Goal: Transaction & Acquisition: Obtain resource

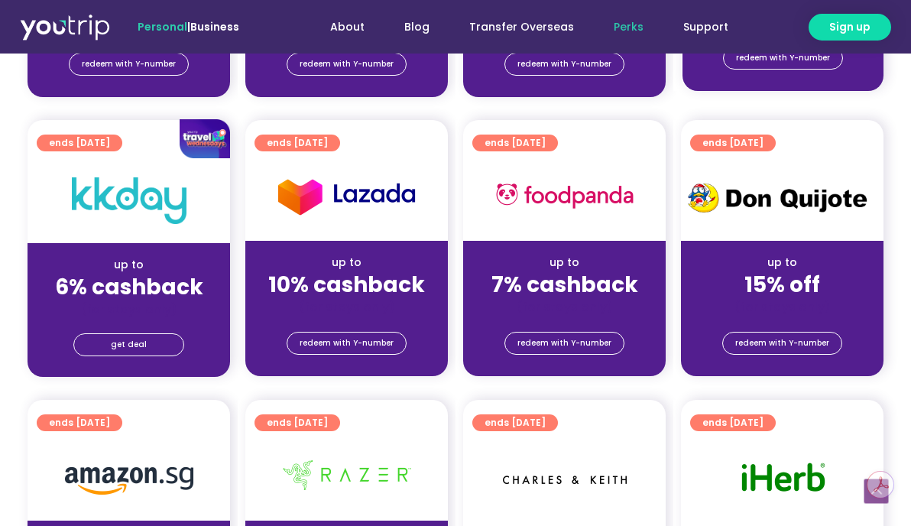
scroll to position [458, 0]
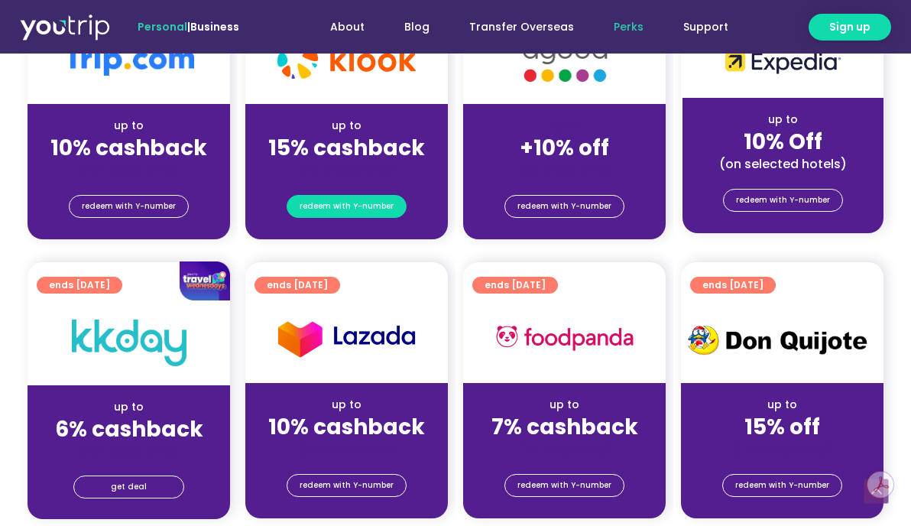
click at [331, 209] on span "redeem with Y-number" at bounding box center [346, 206] width 94 height 21
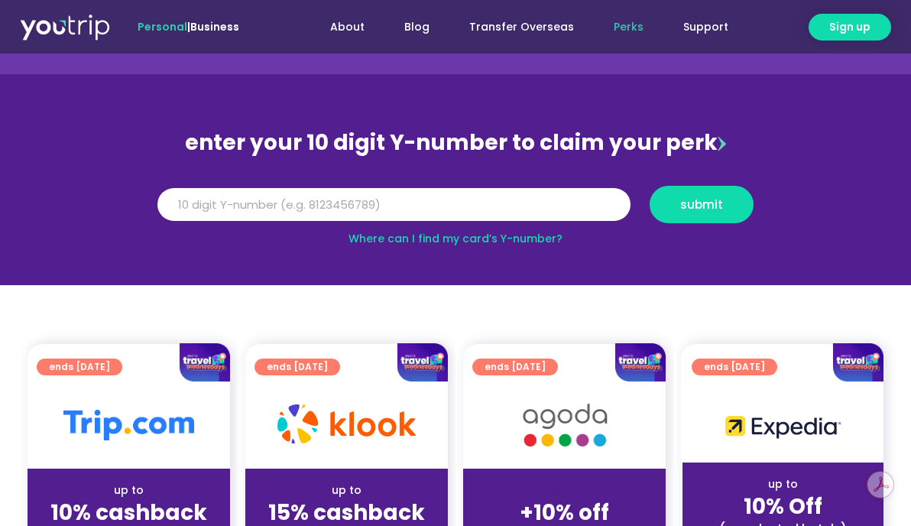
scroll to position [10, 0]
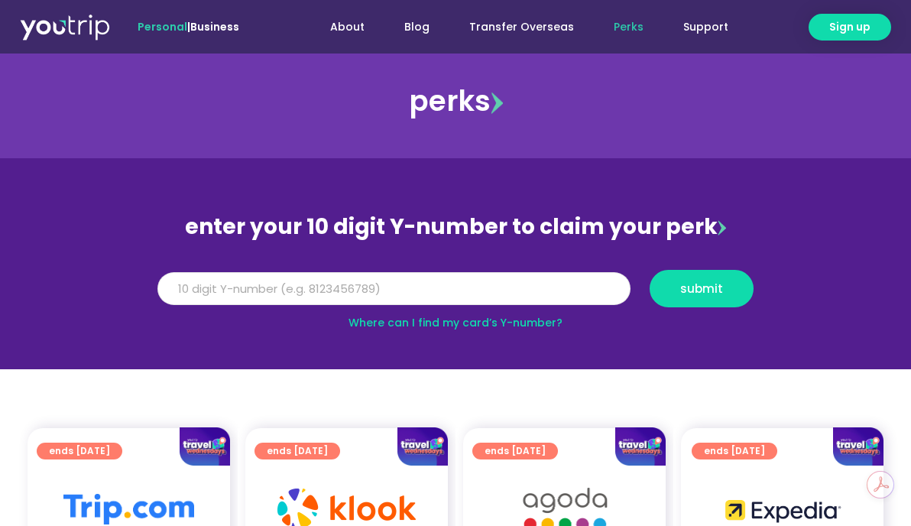
click at [369, 287] on input "Y Number" at bounding box center [393, 289] width 473 height 34
click at [402, 283] on input "Y Number" at bounding box center [393, 289] width 473 height 34
type input "8108661706"
click at [711, 293] on span "submit" at bounding box center [701, 288] width 43 height 11
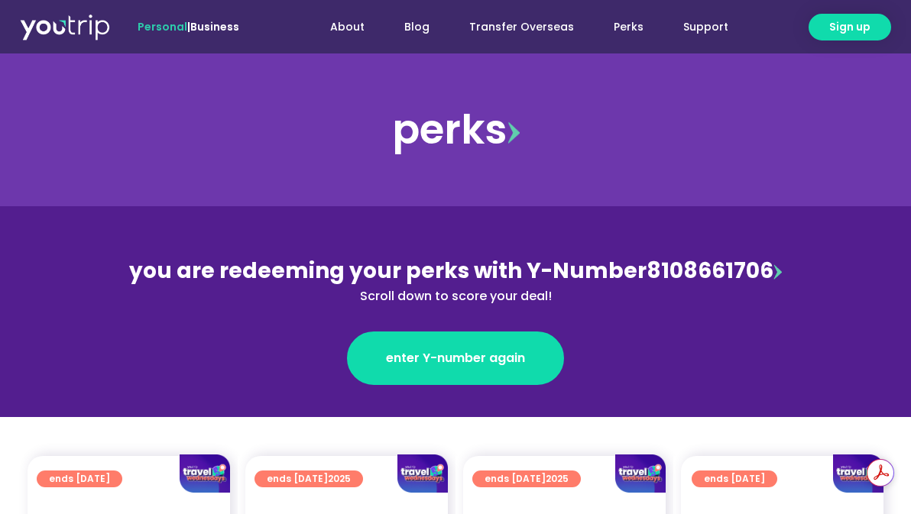
click at [762, 270] on div "you are redeeming your perks with Y-Number 8108661706 Scroll down to score your…" at bounding box center [455, 280] width 663 height 50
click at [773, 273] on img at bounding box center [777, 271] width 8 height 15
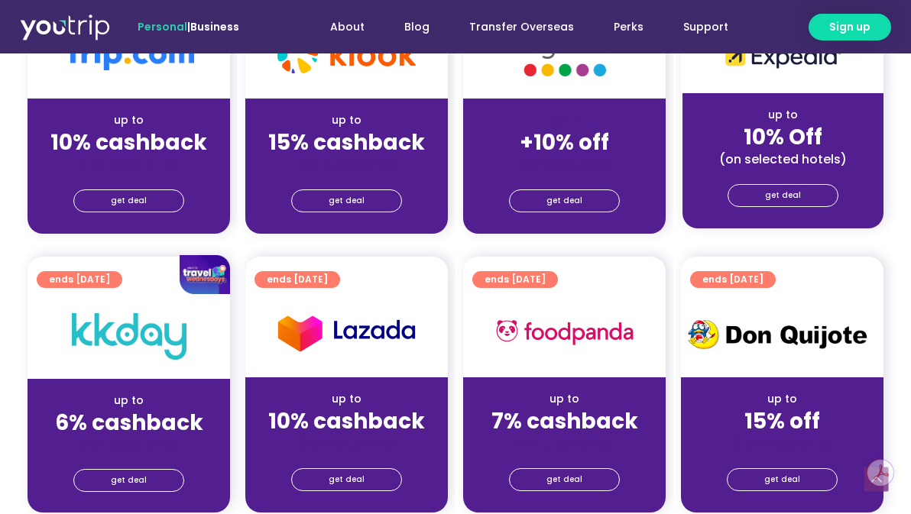
scroll to position [535, 0]
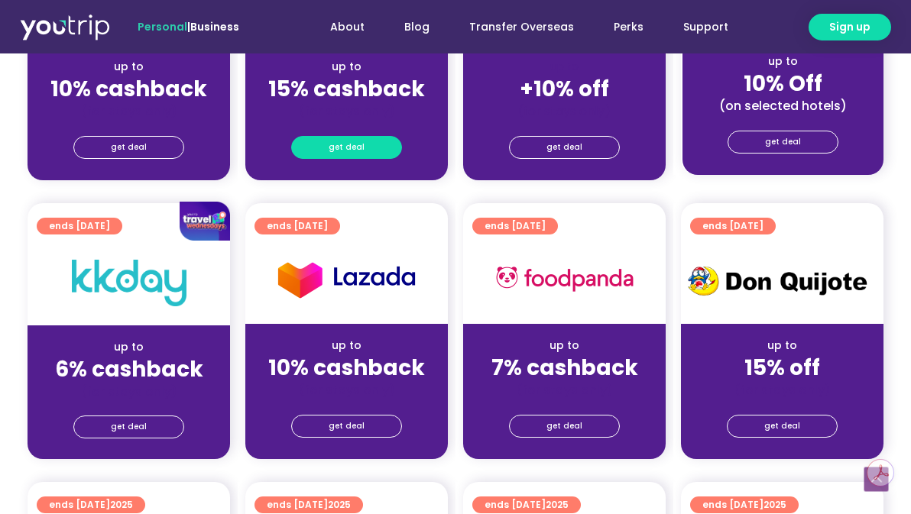
click at [357, 142] on span "get deal" at bounding box center [347, 147] width 36 height 21
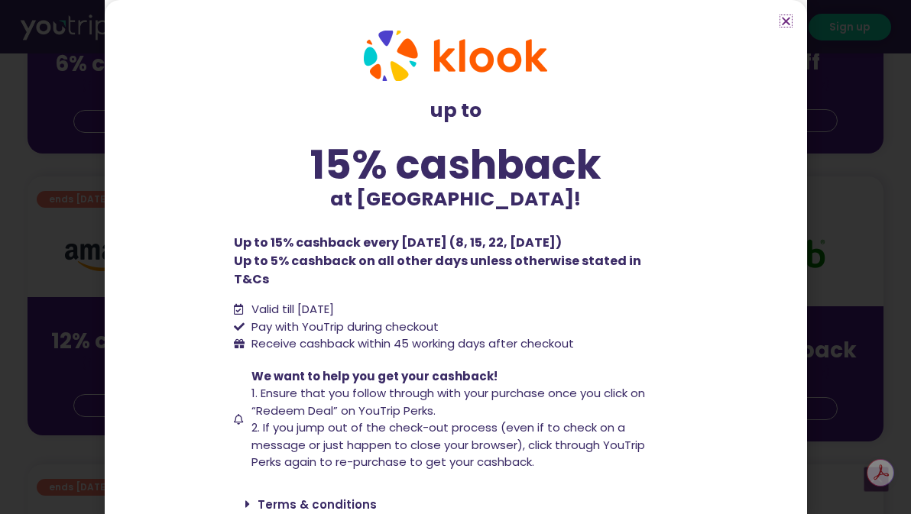
scroll to position [51, 0]
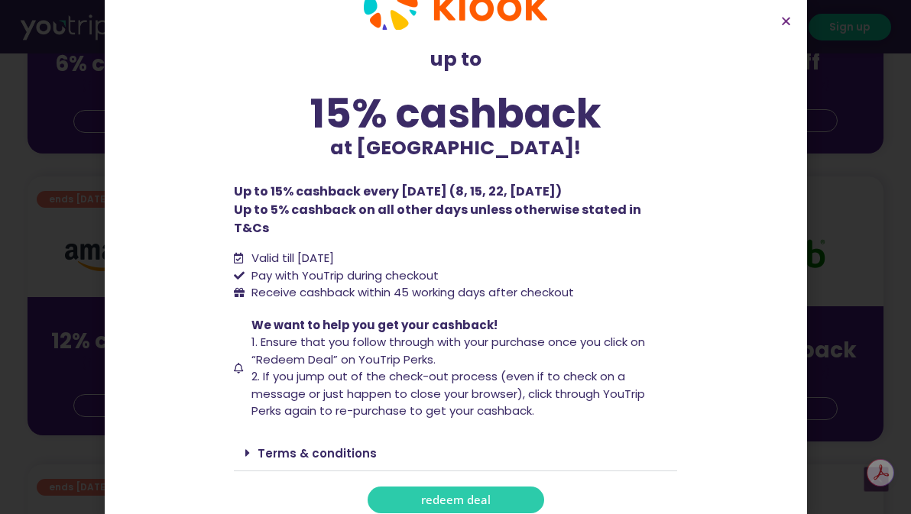
click at [494, 487] on link "redeem deal" at bounding box center [455, 500] width 176 height 27
